Goal: Task Accomplishment & Management: Manage account settings

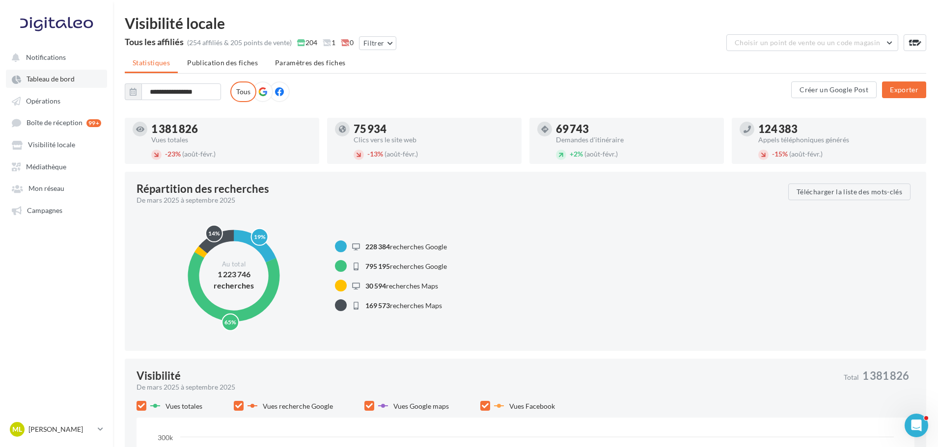
click at [33, 75] on span "Tableau de bord" at bounding box center [51, 79] width 48 height 8
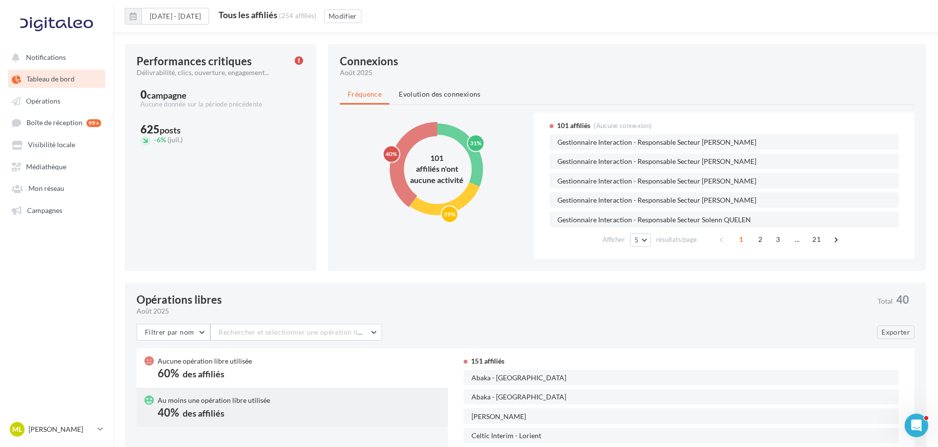
scroll to position [401, 0]
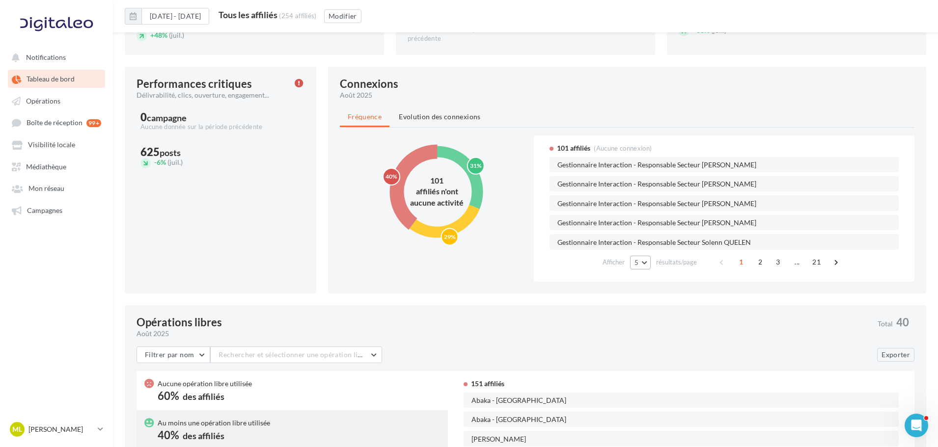
click at [643, 262] on button "5" at bounding box center [640, 263] width 21 height 14
click at [655, 328] on button "50" at bounding box center [664, 332] width 69 height 17
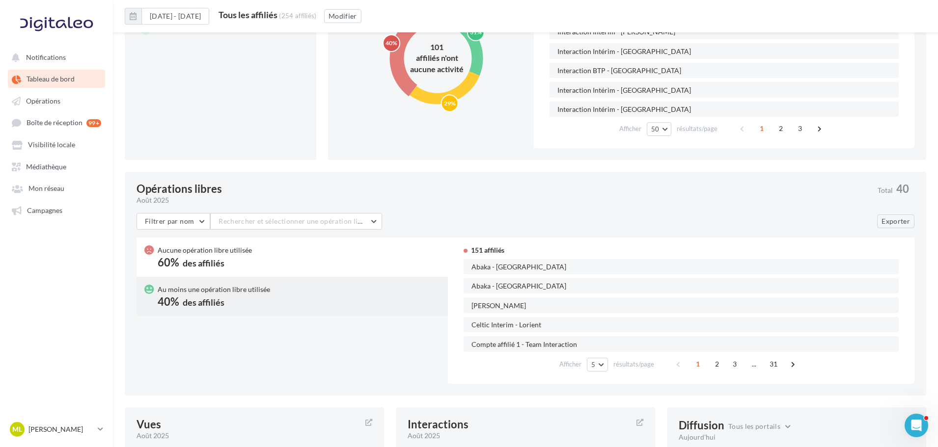
scroll to position [548, 0]
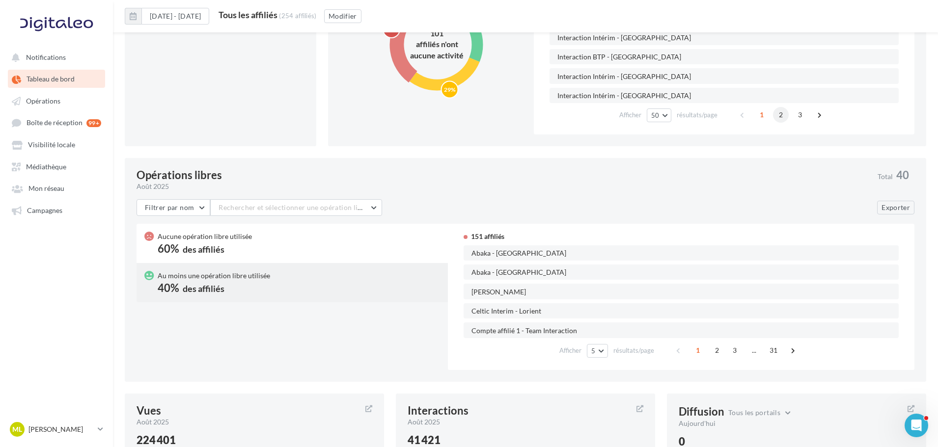
click at [780, 114] on span "2" at bounding box center [781, 115] width 16 height 16
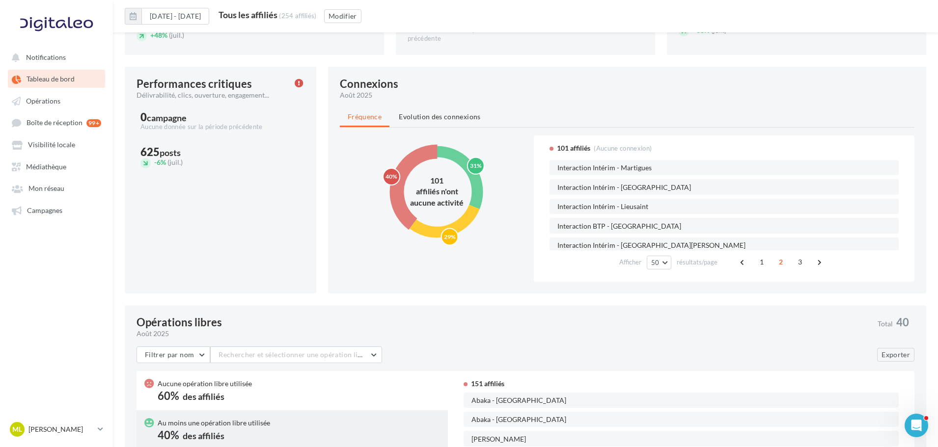
scroll to position [0, 0]
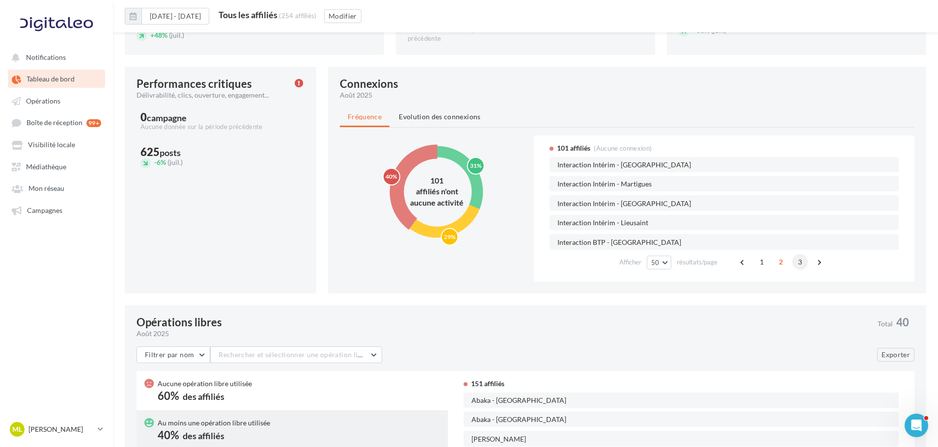
click at [805, 259] on span "3" at bounding box center [800, 262] width 16 height 16
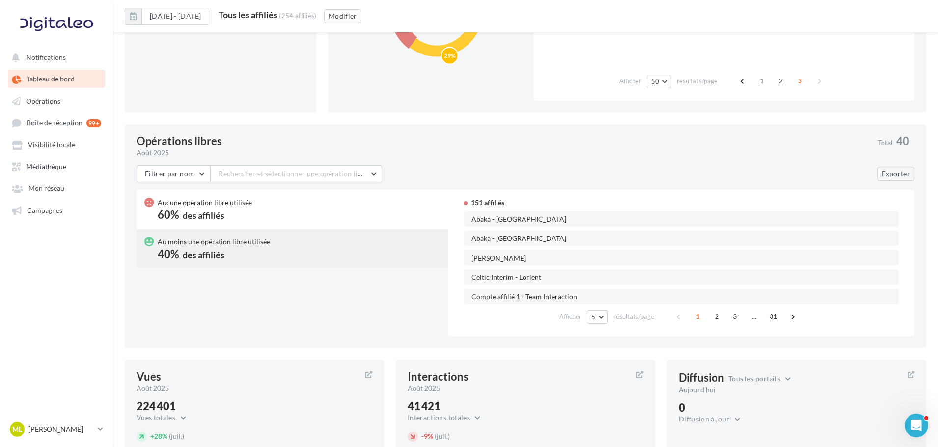
scroll to position [450, 0]
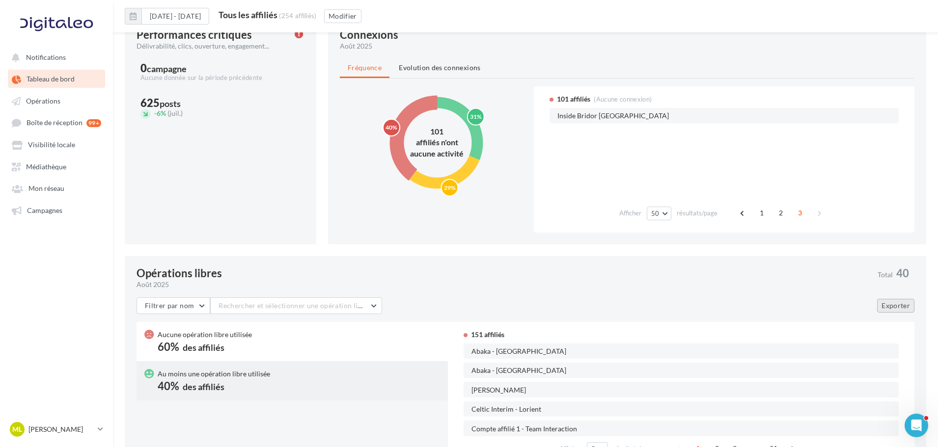
click at [907, 306] on button "Exporter" at bounding box center [895, 306] width 37 height 14
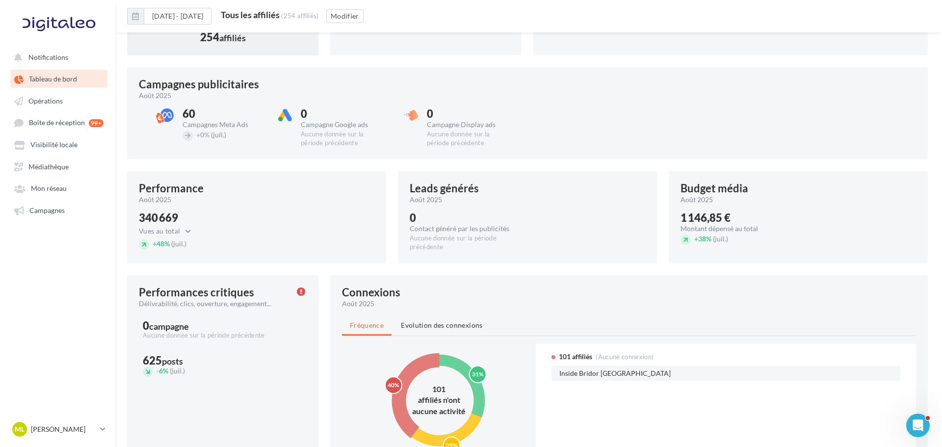
scroll to position [106, 0]
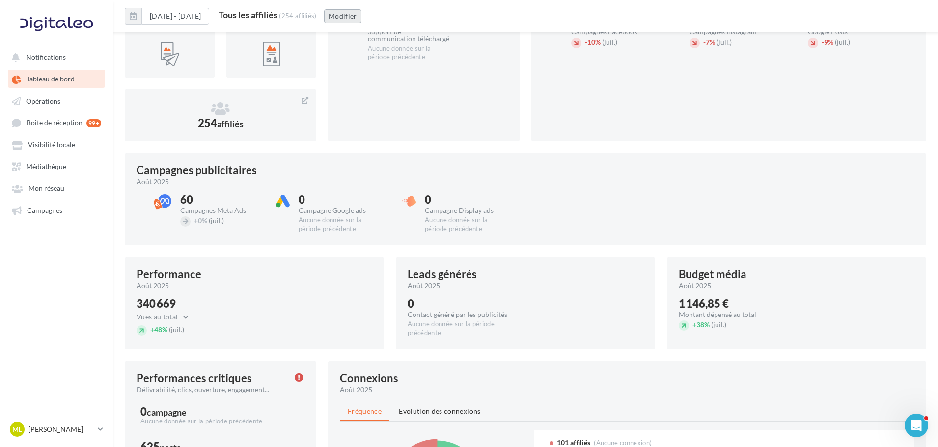
click at [361, 15] on button "Modifier" at bounding box center [342, 16] width 37 height 14
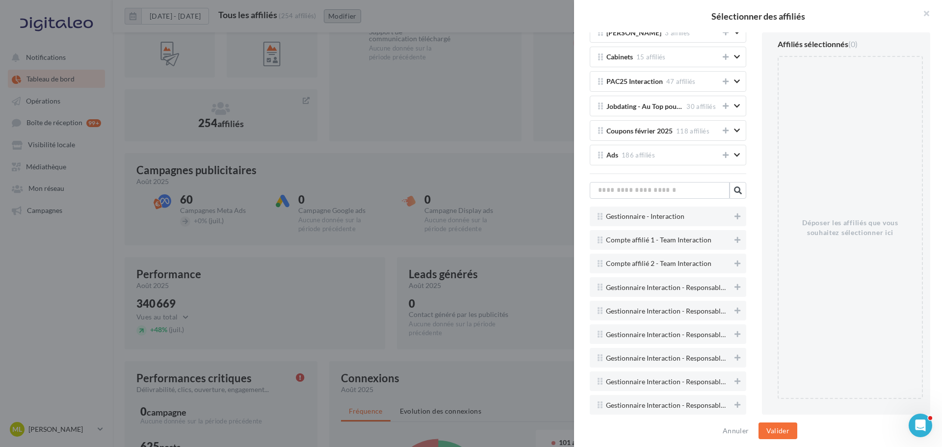
scroll to position [2062, 0]
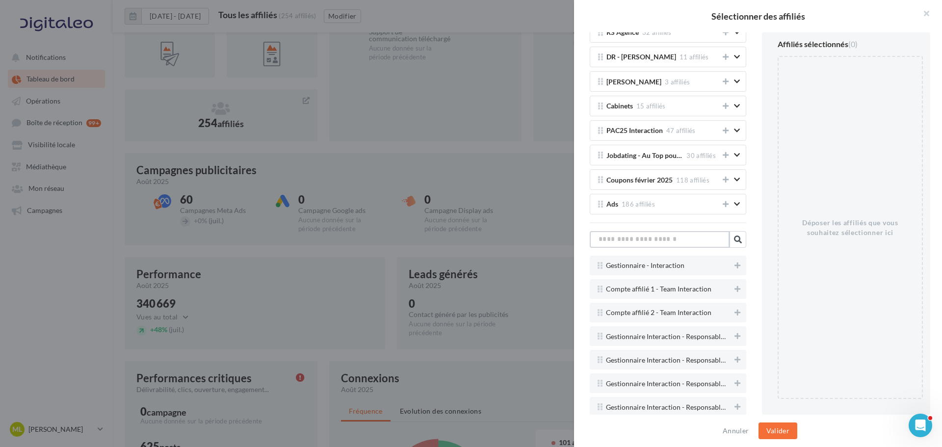
click at [687, 245] on input "text" at bounding box center [660, 239] width 140 height 17
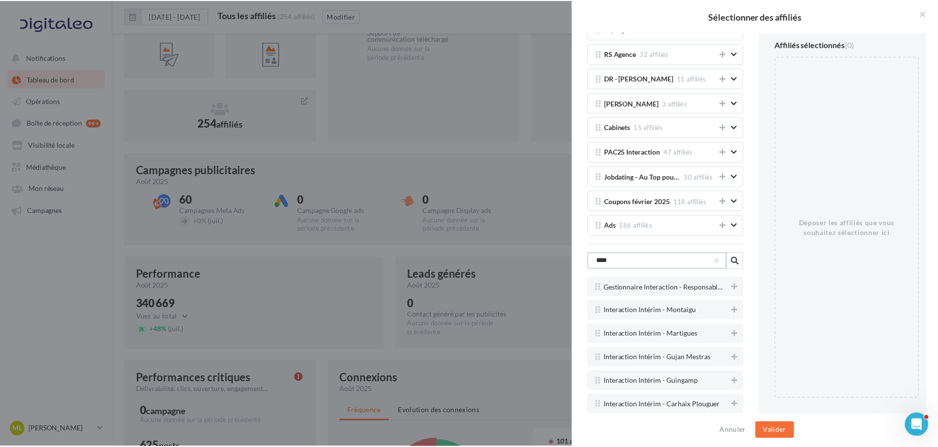
scroll to position [1922, 0]
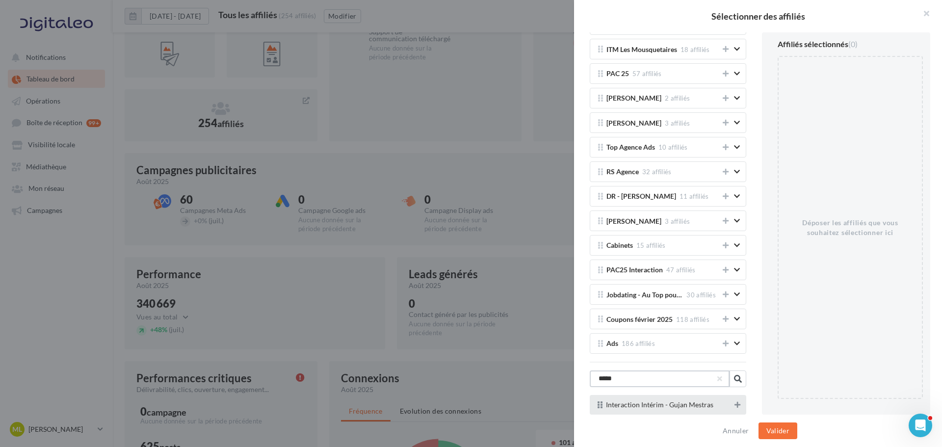
type input "*****"
click at [735, 404] on icon at bounding box center [738, 405] width 6 height 7
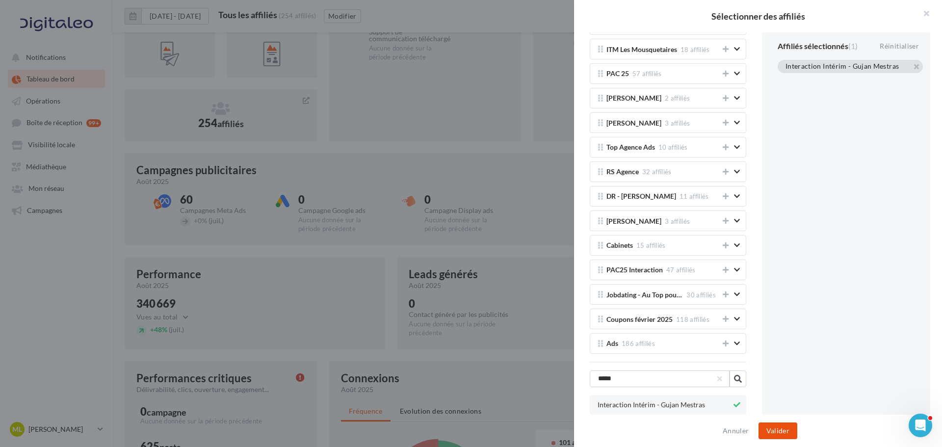
click at [782, 434] on button "Valider" at bounding box center [778, 431] width 39 height 17
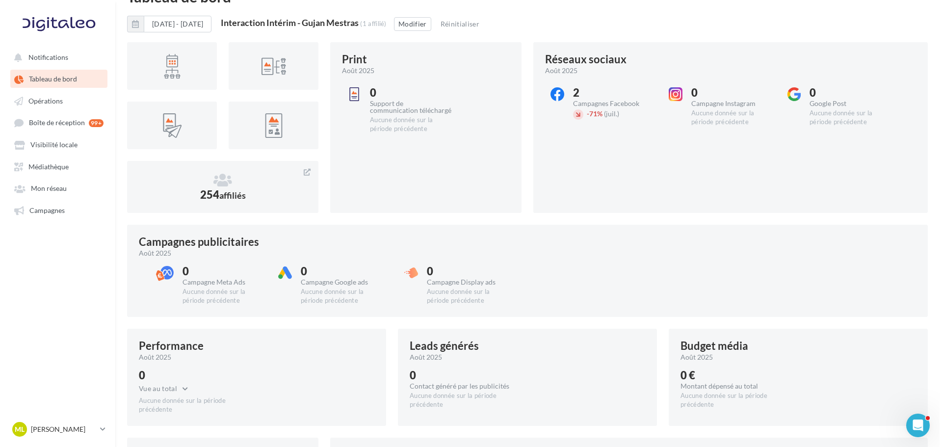
scroll to position [0, 0]
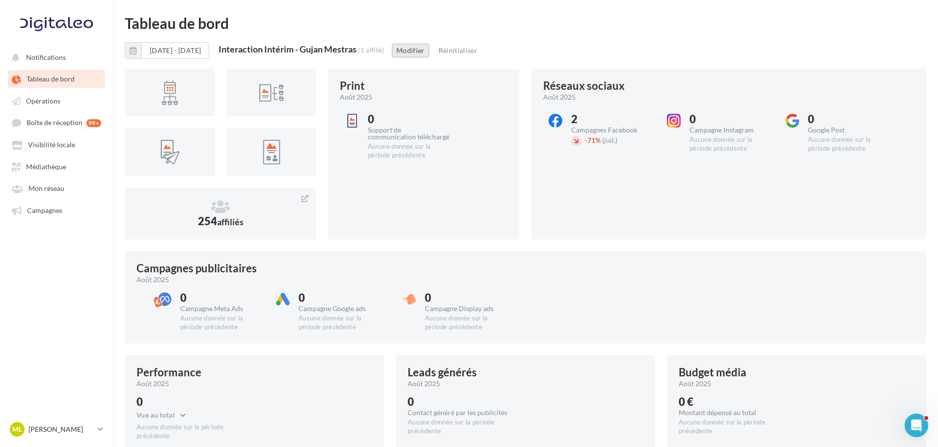
click at [429, 47] on button "Modifier" at bounding box center [410, 51] width 37 height 14
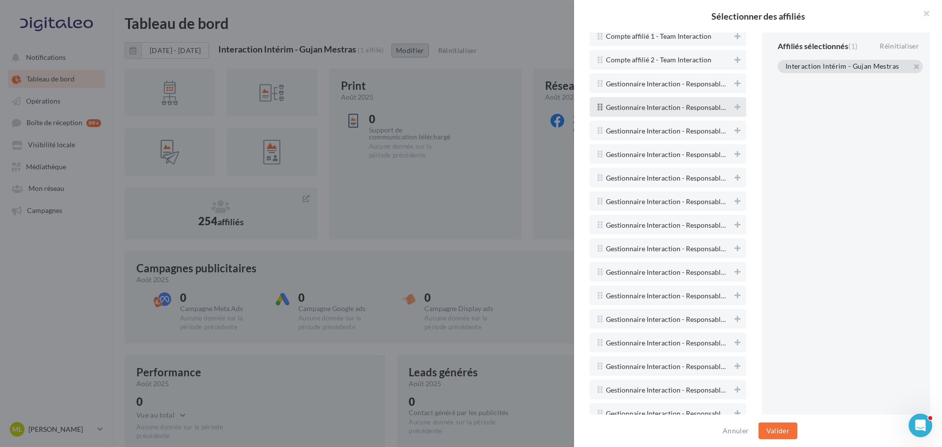
scroll to position [2209, 0]
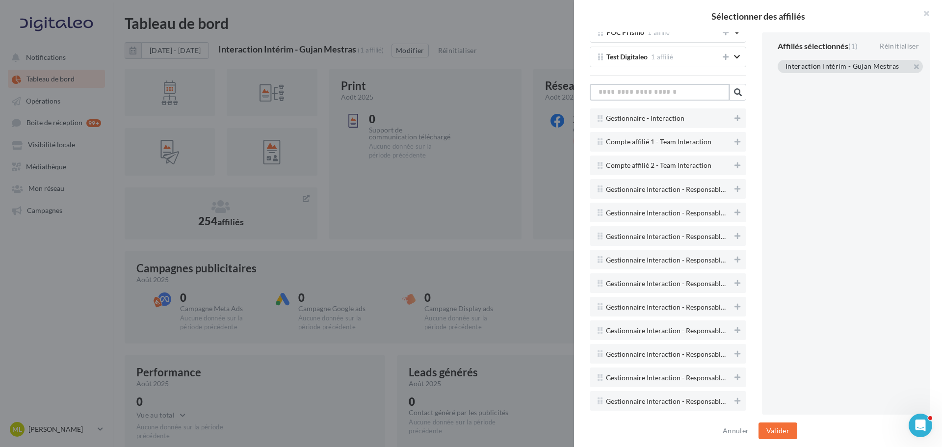
click at [669, 92] on input "text" at bounding box center [660, 92] width 140 height 17
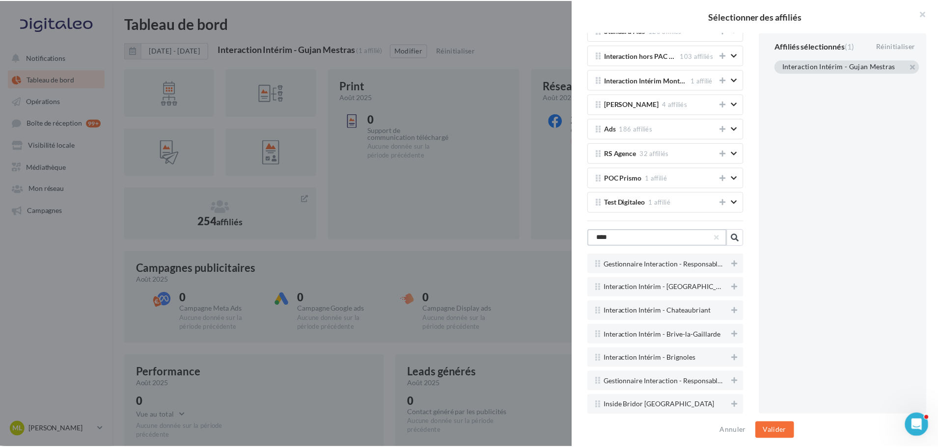
scroll to position [1922, 0]
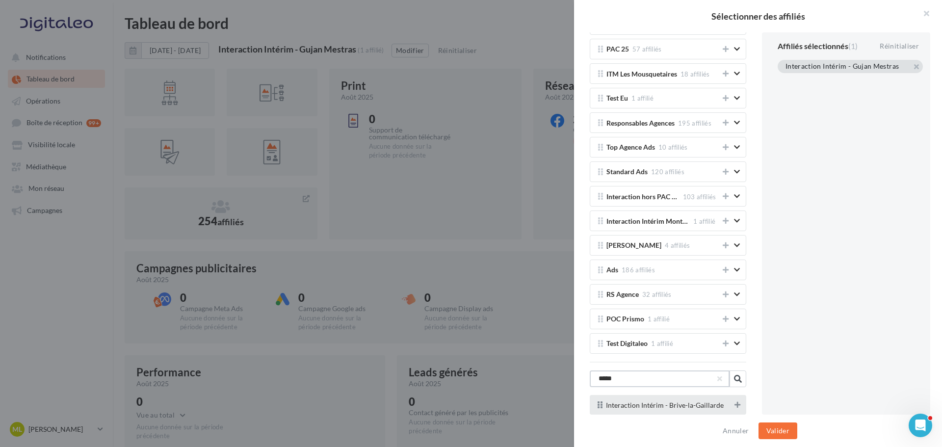
type input "*****"
click at [735, 403] on icon at bounding box center [738, 405] width 6 height 7
click at [765, 433] on button "Valider" at bounding box center [778, 431] width 39 height 17
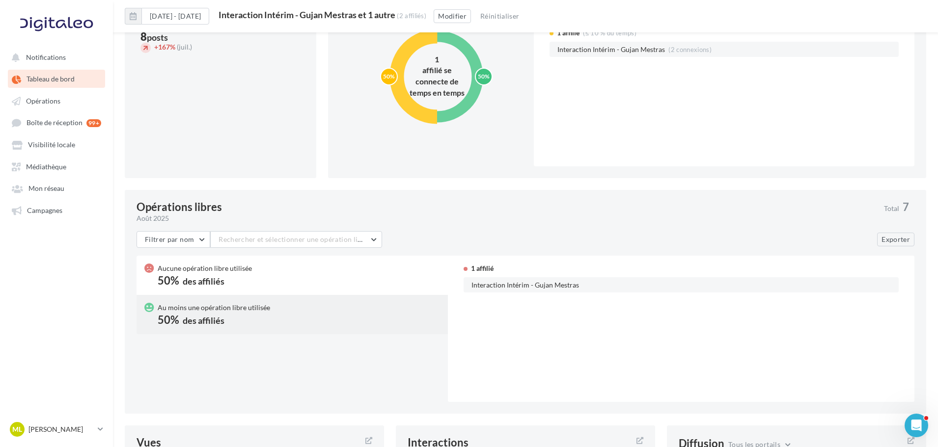
scroll to position [499, 0]
